Goal: Find specific page/section: Find specific page/section

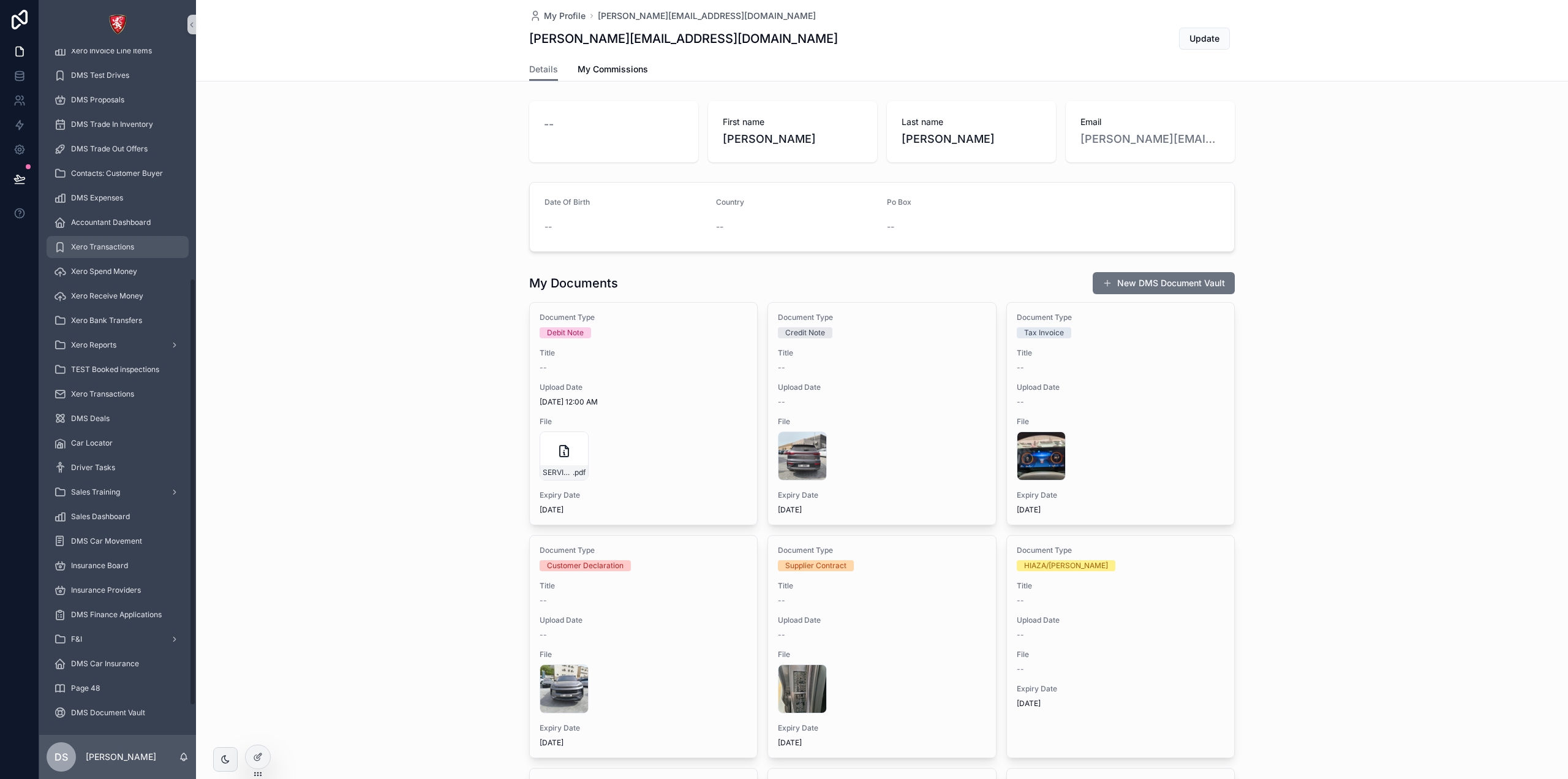
scroll to position [415, 0]
click at [120, 635] on div "F&I" at bounding box center [117, 634] width 127 height 20
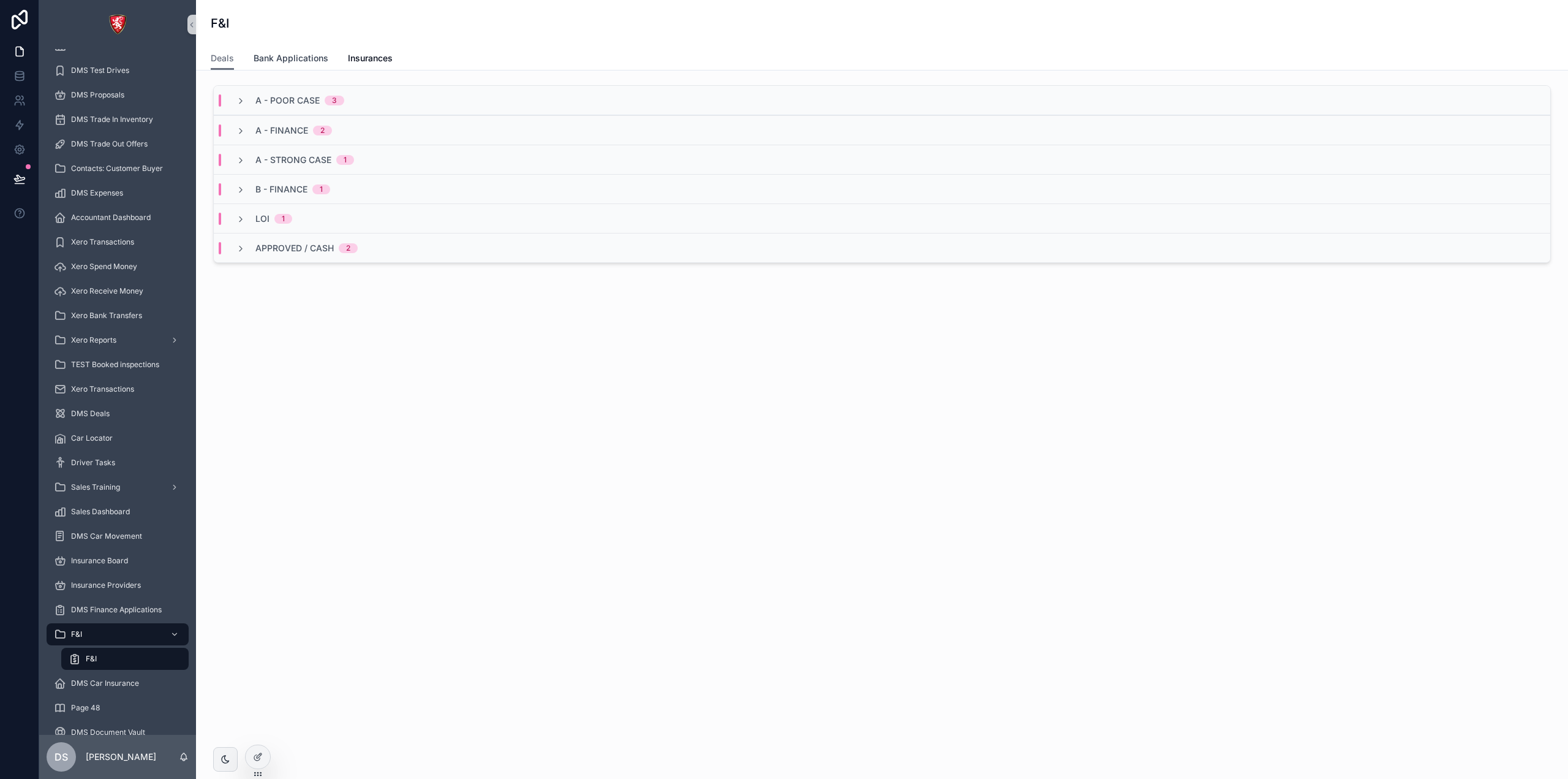
click at [295, 61] on span "Bank Applications" at bounding box center [291, 58] width 75 height 12
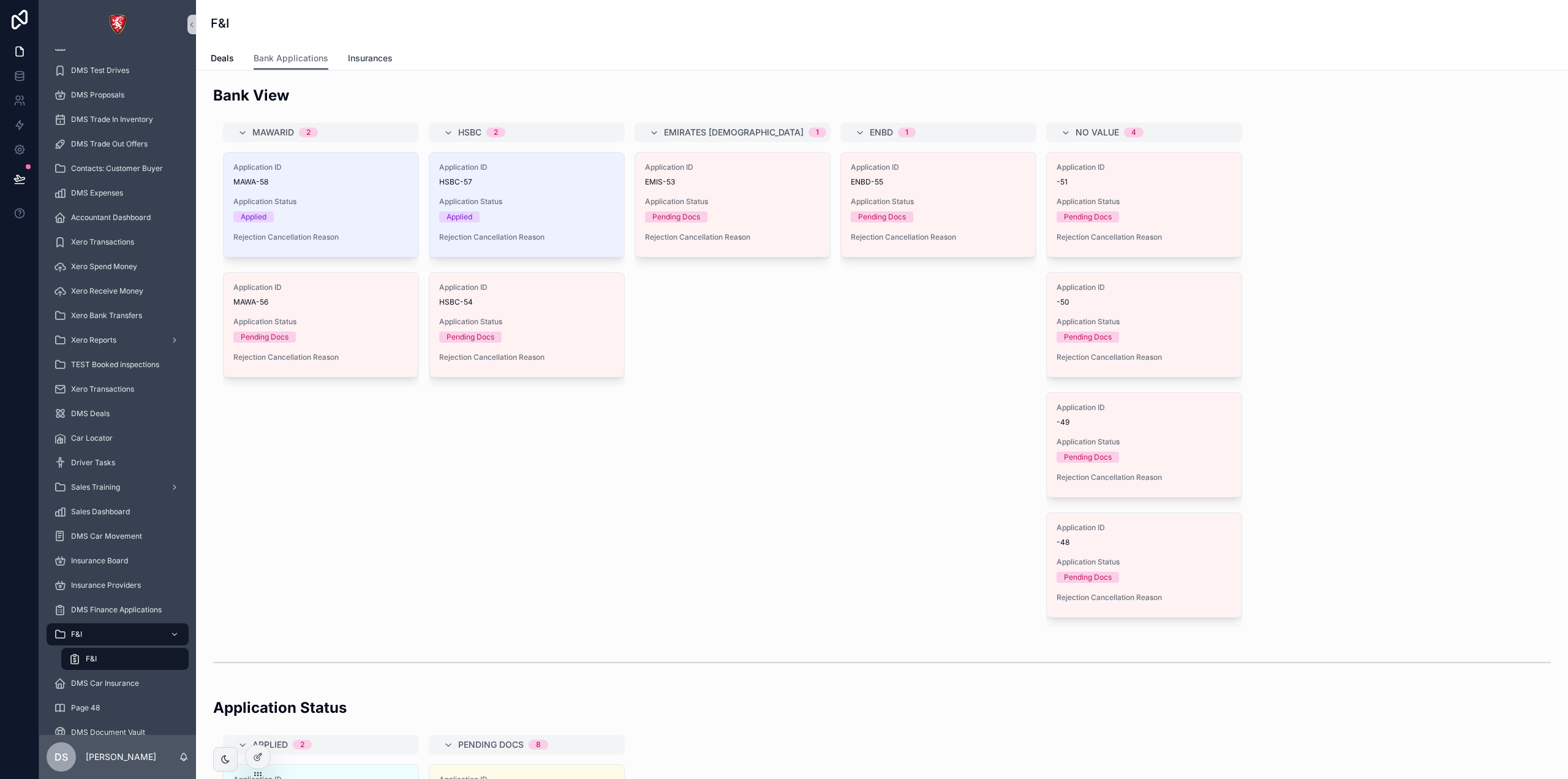
click at [355, 56] on span "Insurances" at bounding box center [370, 58] width 45 height 12
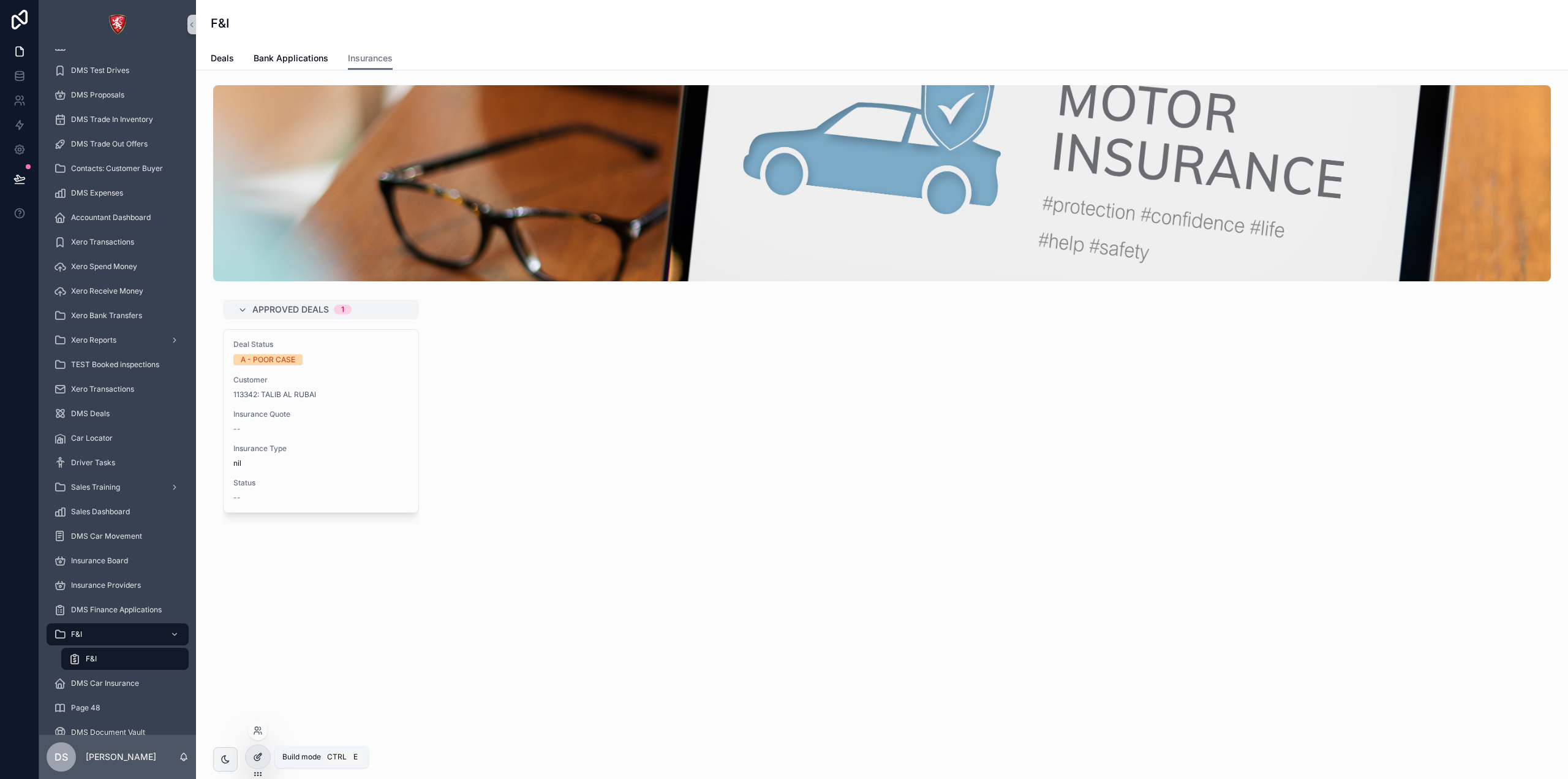
click at [257, 751] on div at bounding box center [258, 757] width 24 height 23
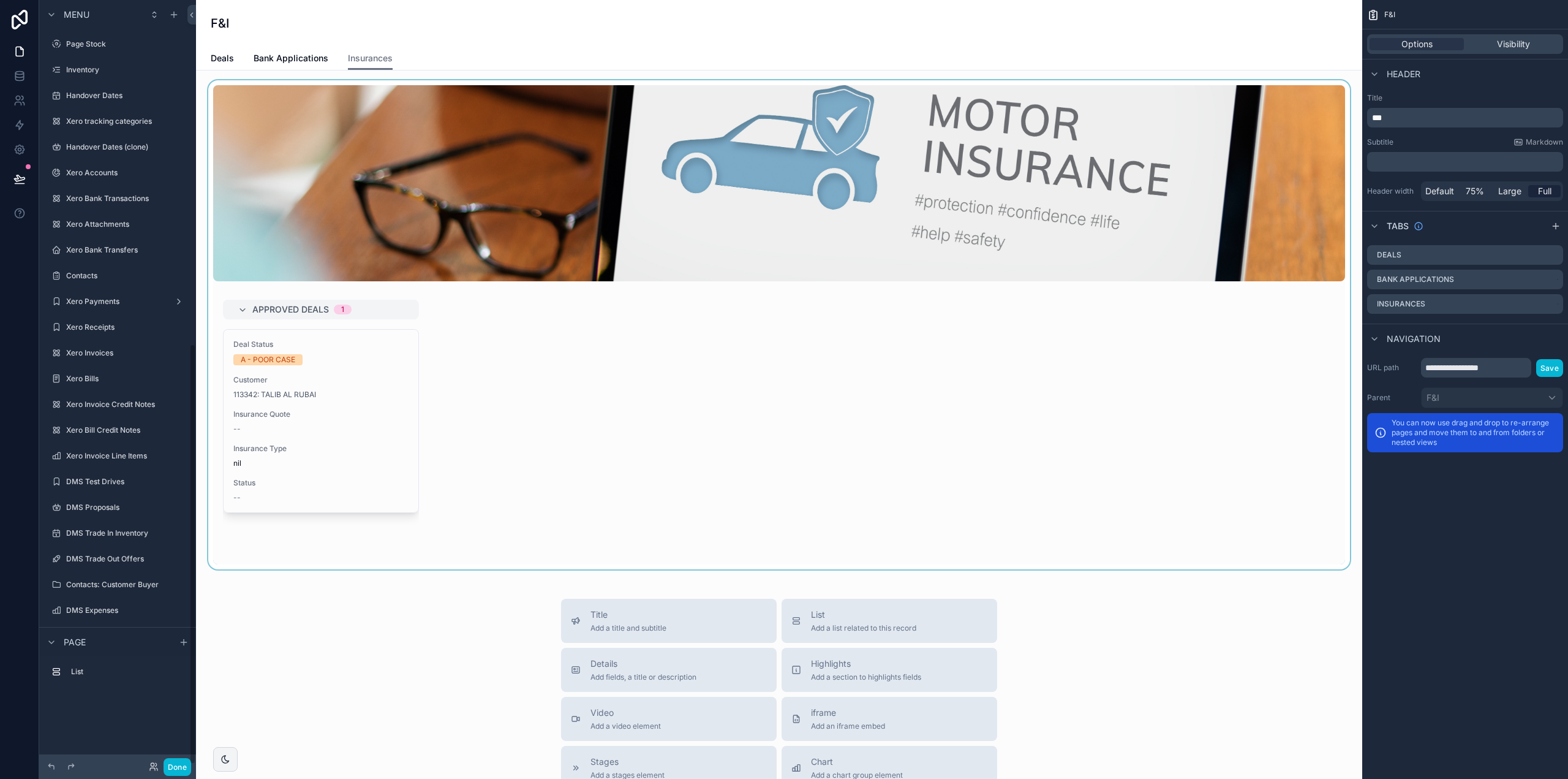
scroll to position [624, 0]
click at [229, 51] on link "Deals" at bounding box center [222, 59] width 23 height 24
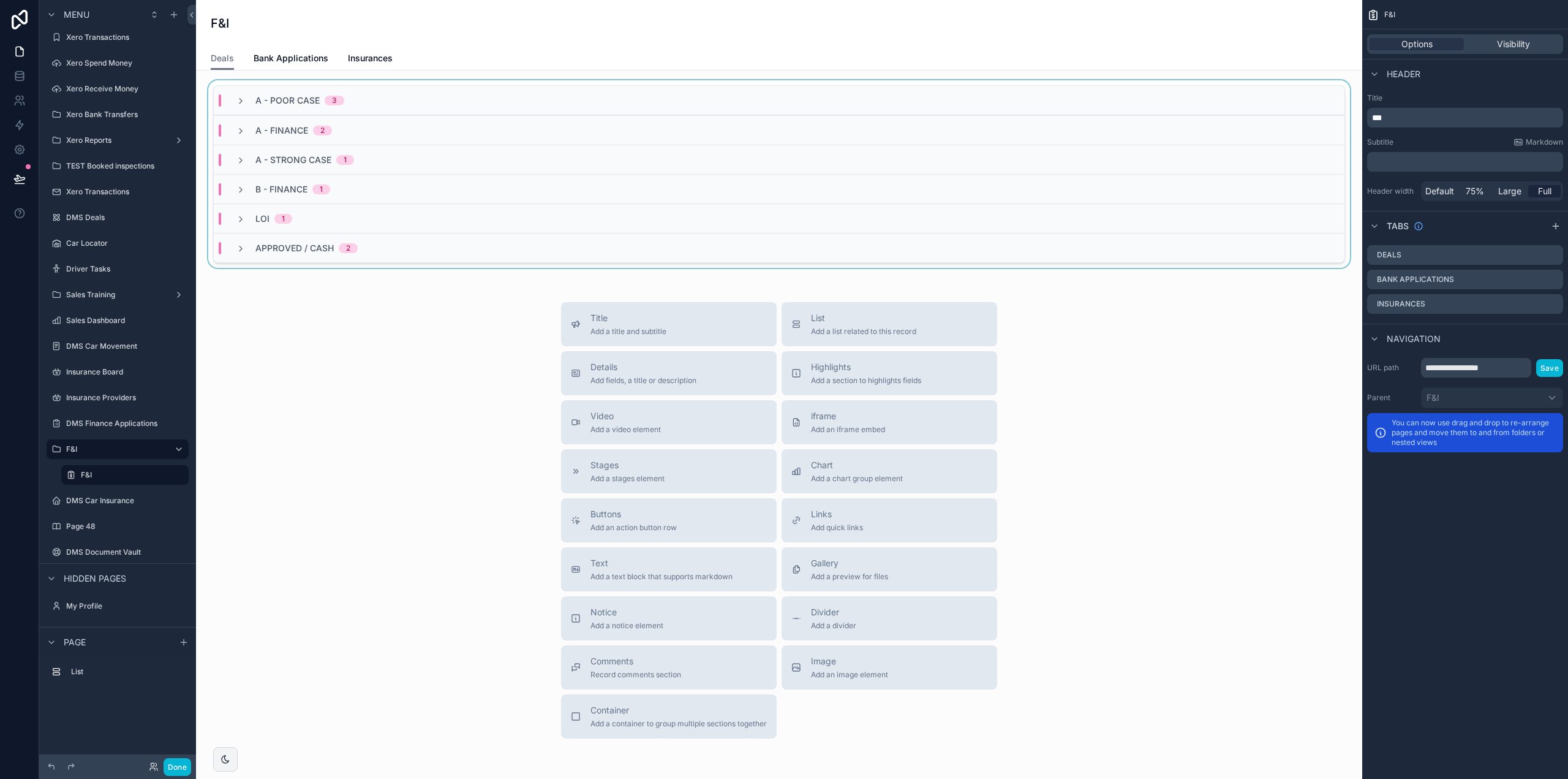
click at [460, 111] on div "A - POOR CASE 3" at bounding box center [779, 100] width 1131 height 29
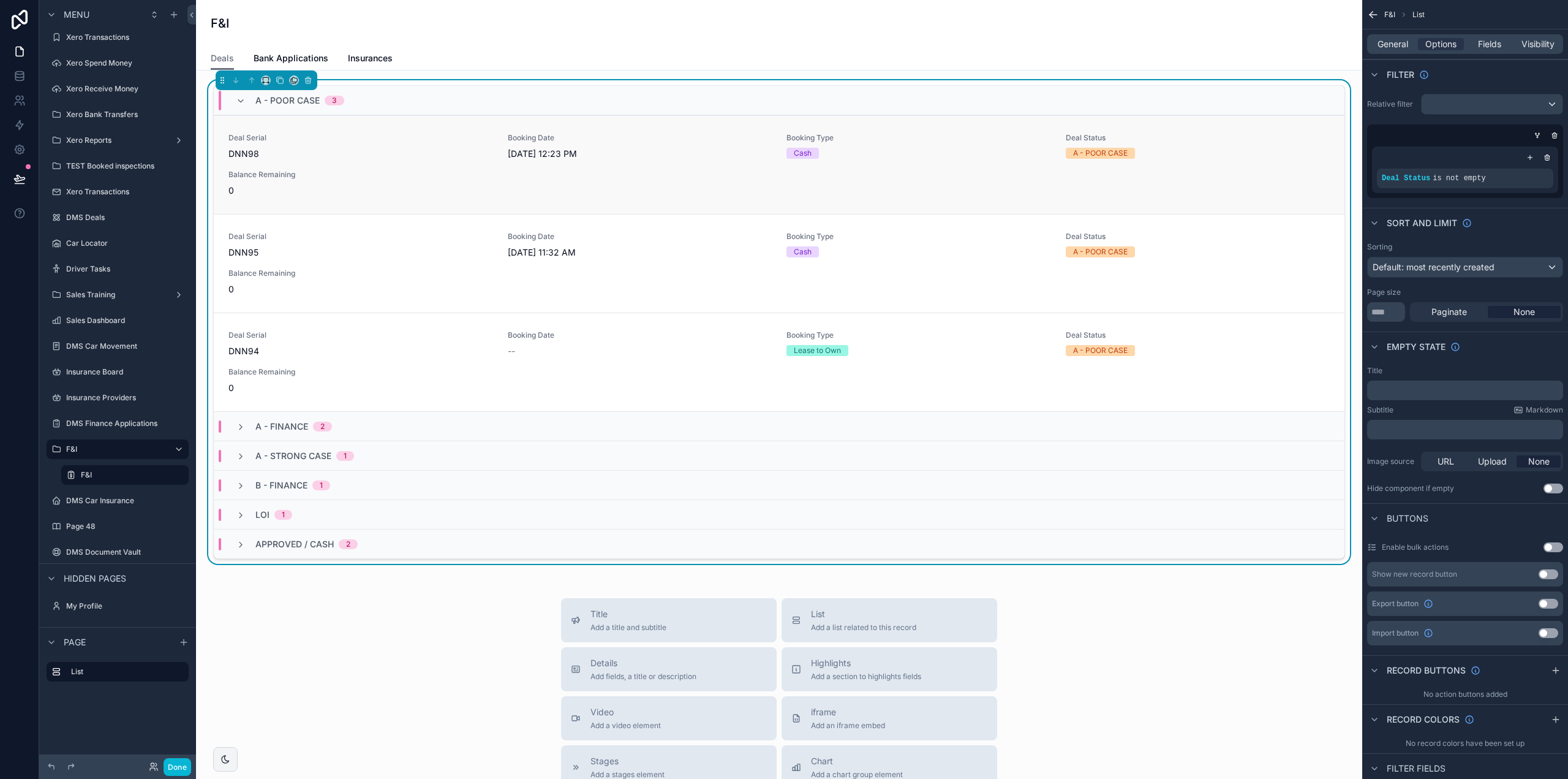
click at [474, 161] on div "Deal Serial DNN98 Booking Date [DATE] 12:23 PM Booking Type Cash Deal Status A …" at bounding box center [779, 165] width 1101 height 64
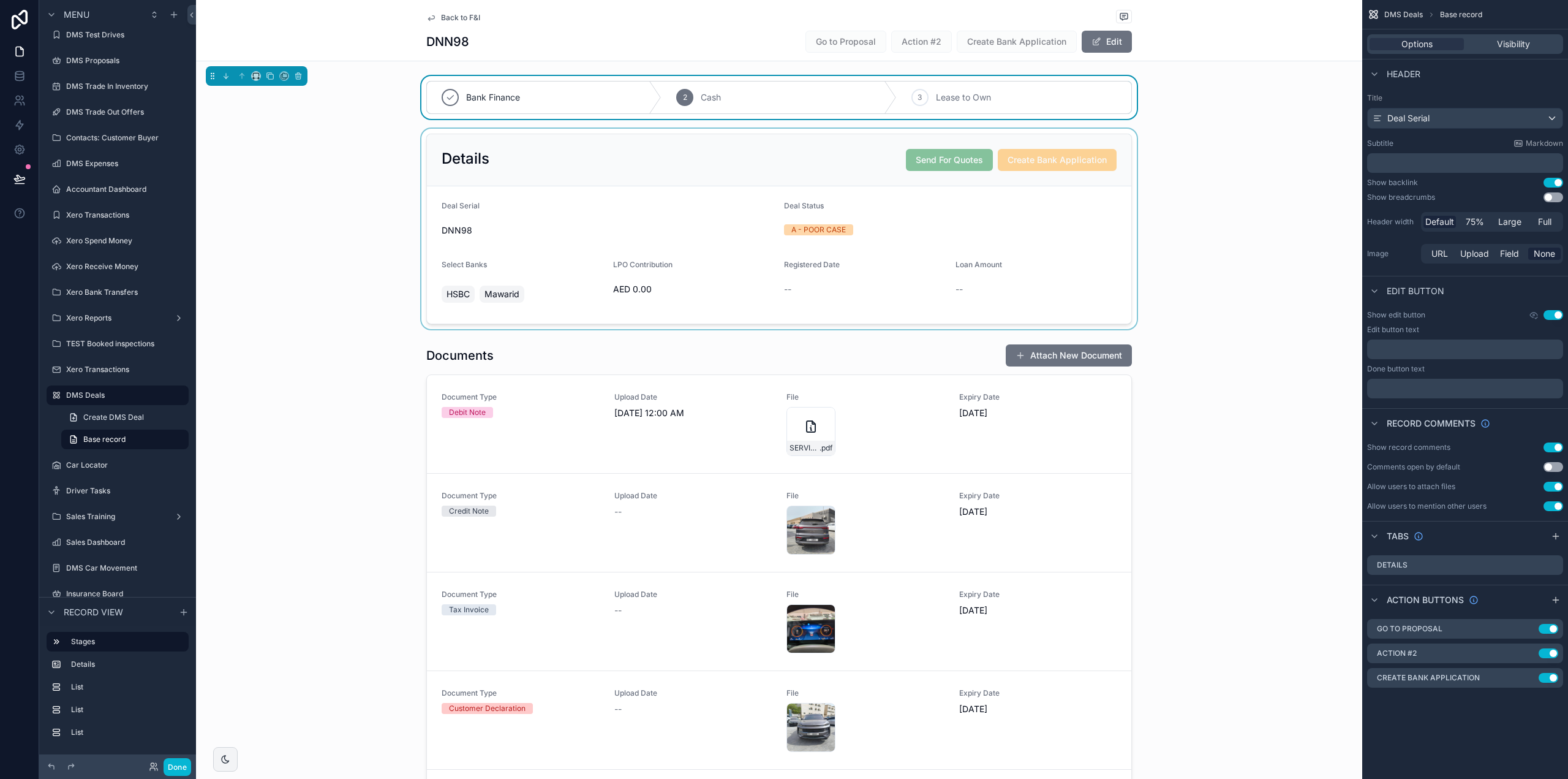
click at [1020, 162] on div "scrollable content" at bounding box center [779, 228] width 1167 height 200
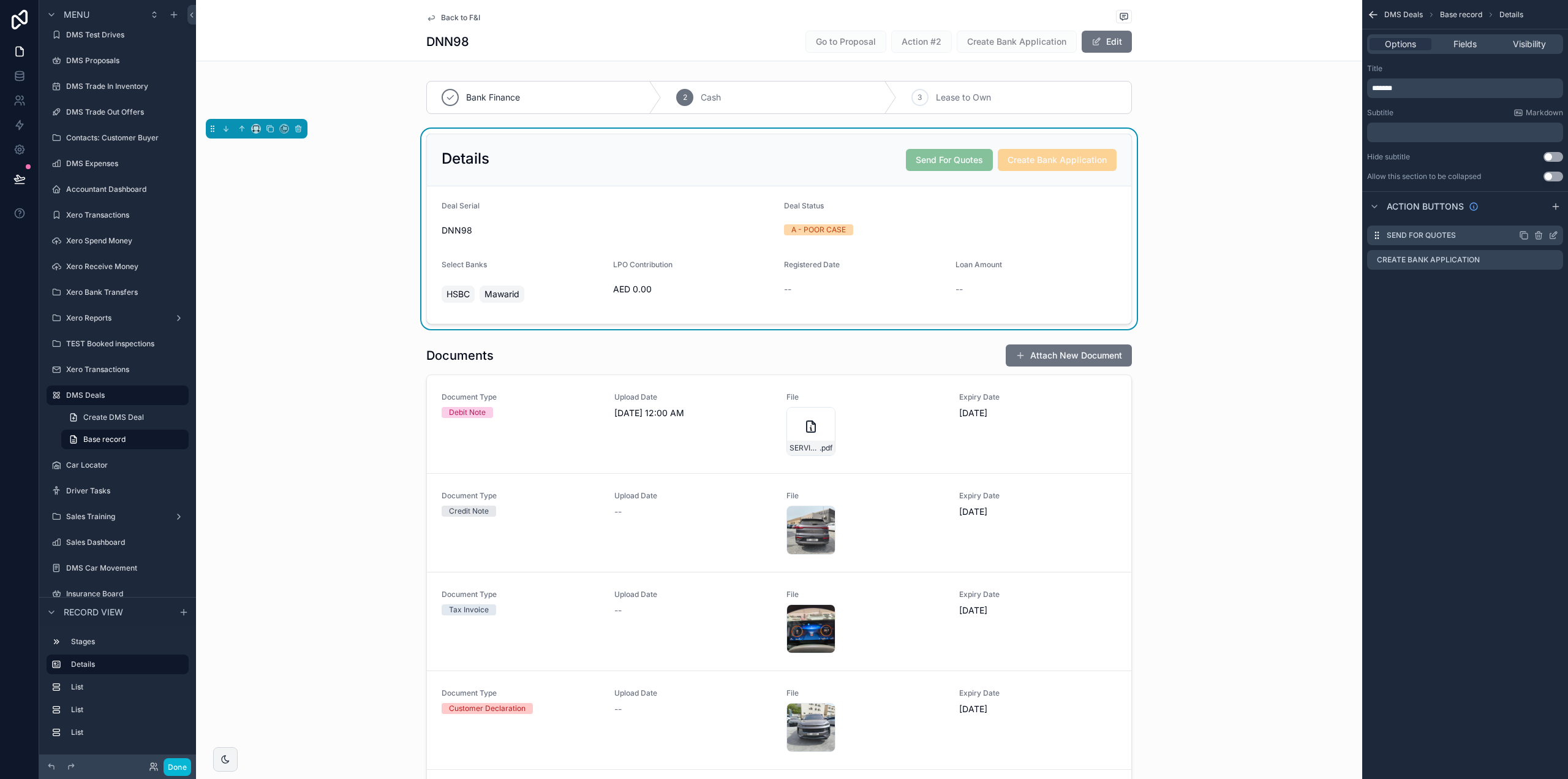
click at [1552, 235] on icon "scrollable content" at bounding box center [1553, 235] width 10 height 10
